Goal: Register for event/course

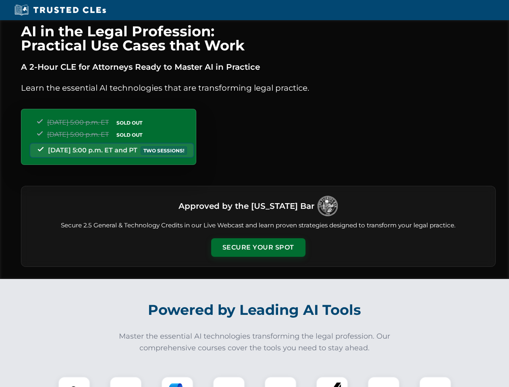
click at [258, 248] on button "Secure Your Spot" at bounding box center [258, 247] width 94 height 19
click at [74, 382] on img at bounding box center [73, 392] width 23 height 23
click at [126, 382] on div at bounding box center [126, 393] width 32 height 32
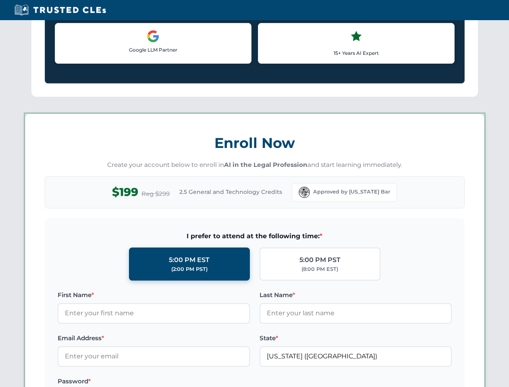
click at [229, 382] on label "Password *" at bounding box center [154, 382] width 192 height 10
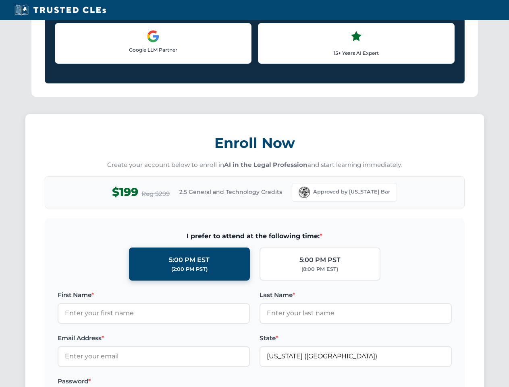
scroll to position [792, 0]
